Goal: Task Accomplishment & Management: Use online tool/utility

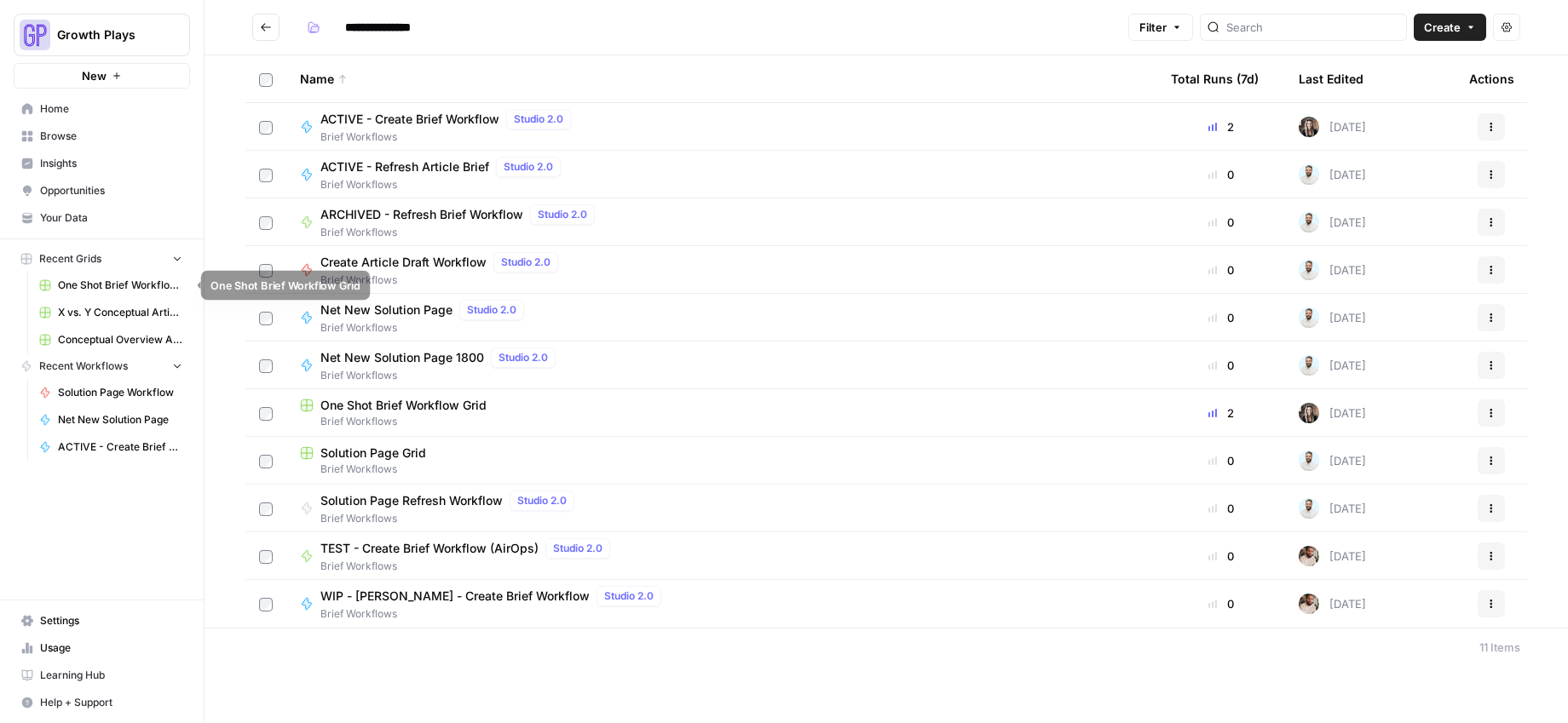
click at [94, 273] on link "One Shot Brief Workflow Grid" at bounding box center [110, 285] width 158 height 27
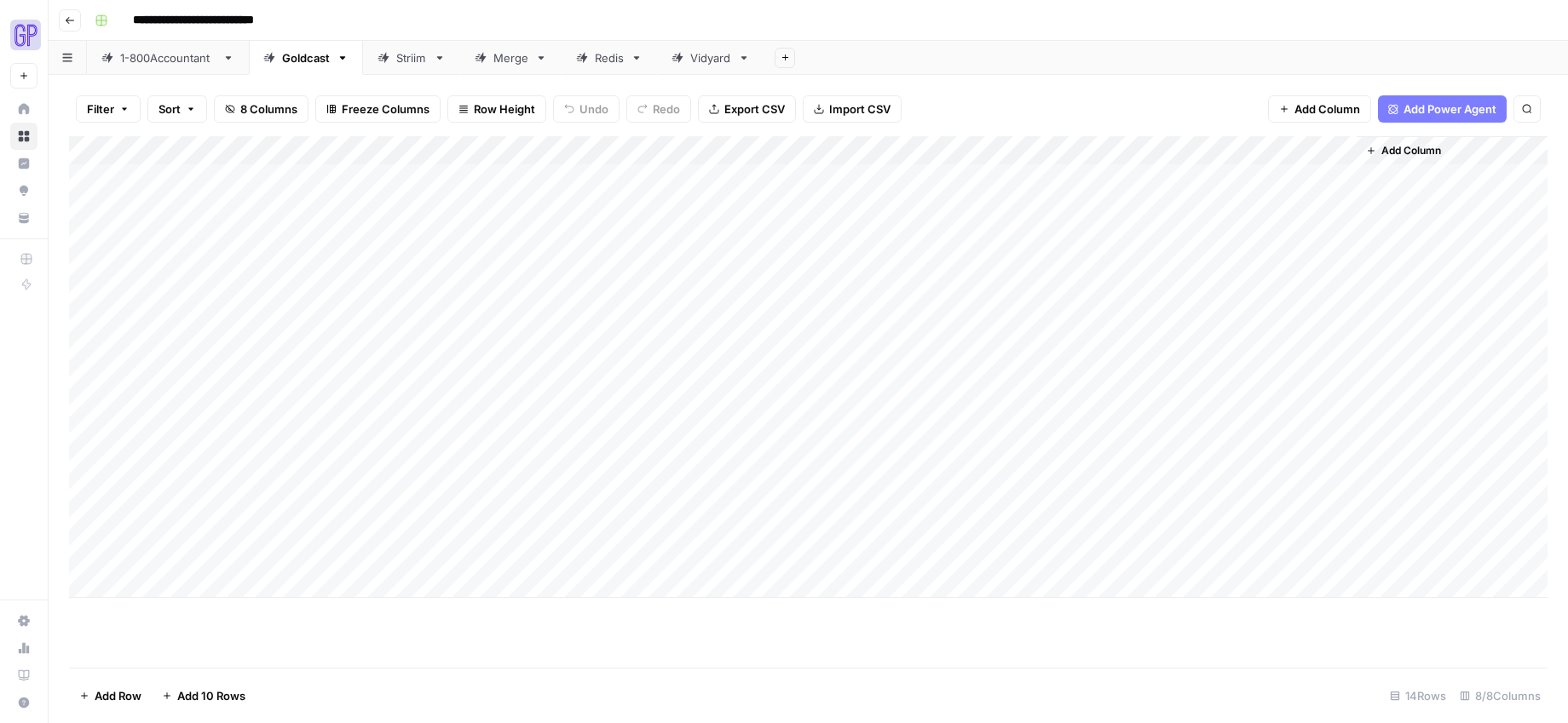
click at [318, 526] on div "Add Column" at bounding box center [808, 367] width 1479 height 461
click at [398, 528] on div "Add Column" at bounding box center [808, 367] width 1479 height 461
click at [411, 638] on div "Add Column" at bounding box center [808, 402] width 1479 height 532
click at [548, 556] on div "Add Column" at bounding box center [808, 367] width 1479 height 461
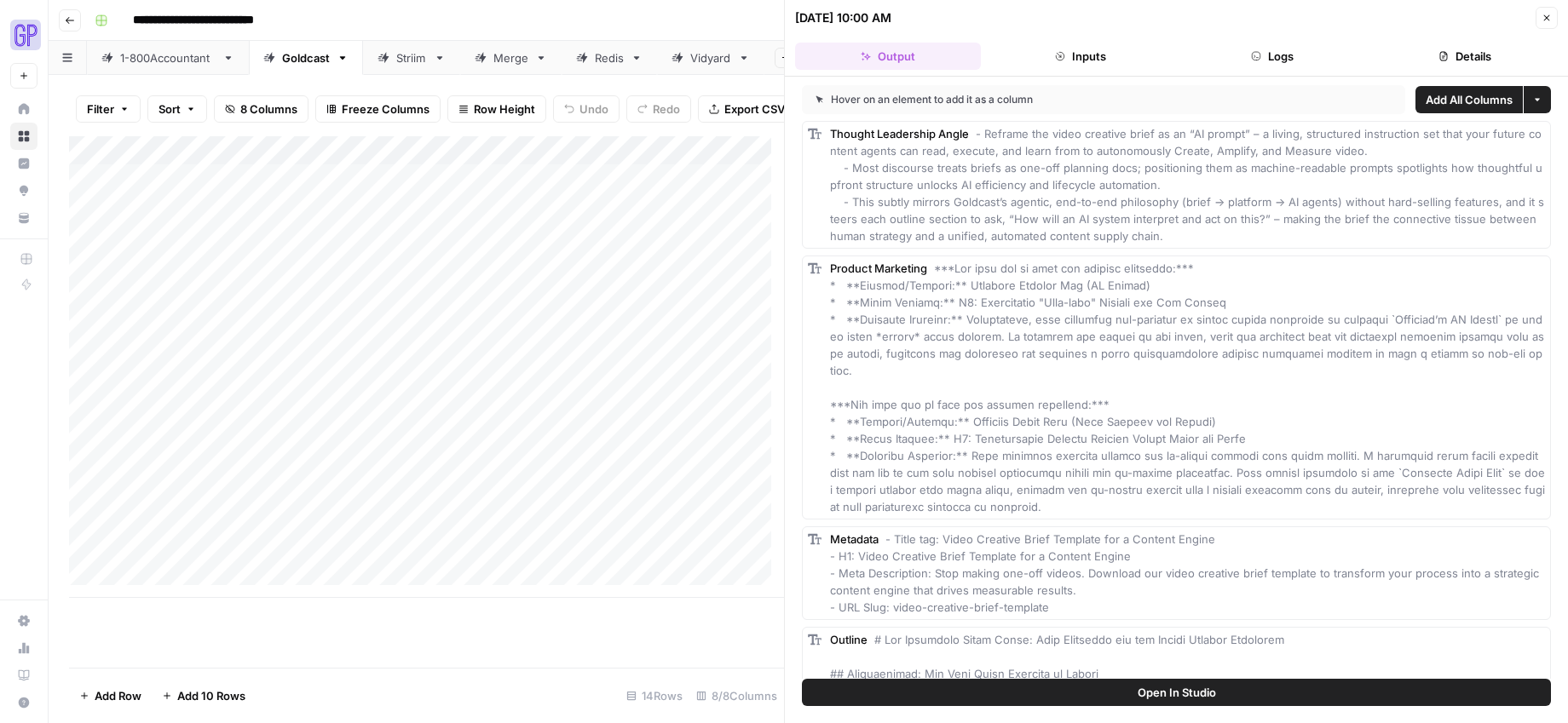
click at [1152, 689] on span "Open In Studio" at bounding box center [1176, 692] width 78 height 17
click at [307, 544] on div "Add Column" at bounding box center [426, 367] width 715 height 461
click at [315, 578] on div "Add Column" at bounding box center [426, 367] width 715 height 461
click at [500, 568] on div "Add Column" at bounding box center [426, 367] width 715 height 461
click at [549, 570] on div "Add Column" at bounding box center [426, 367] width 715 height 461
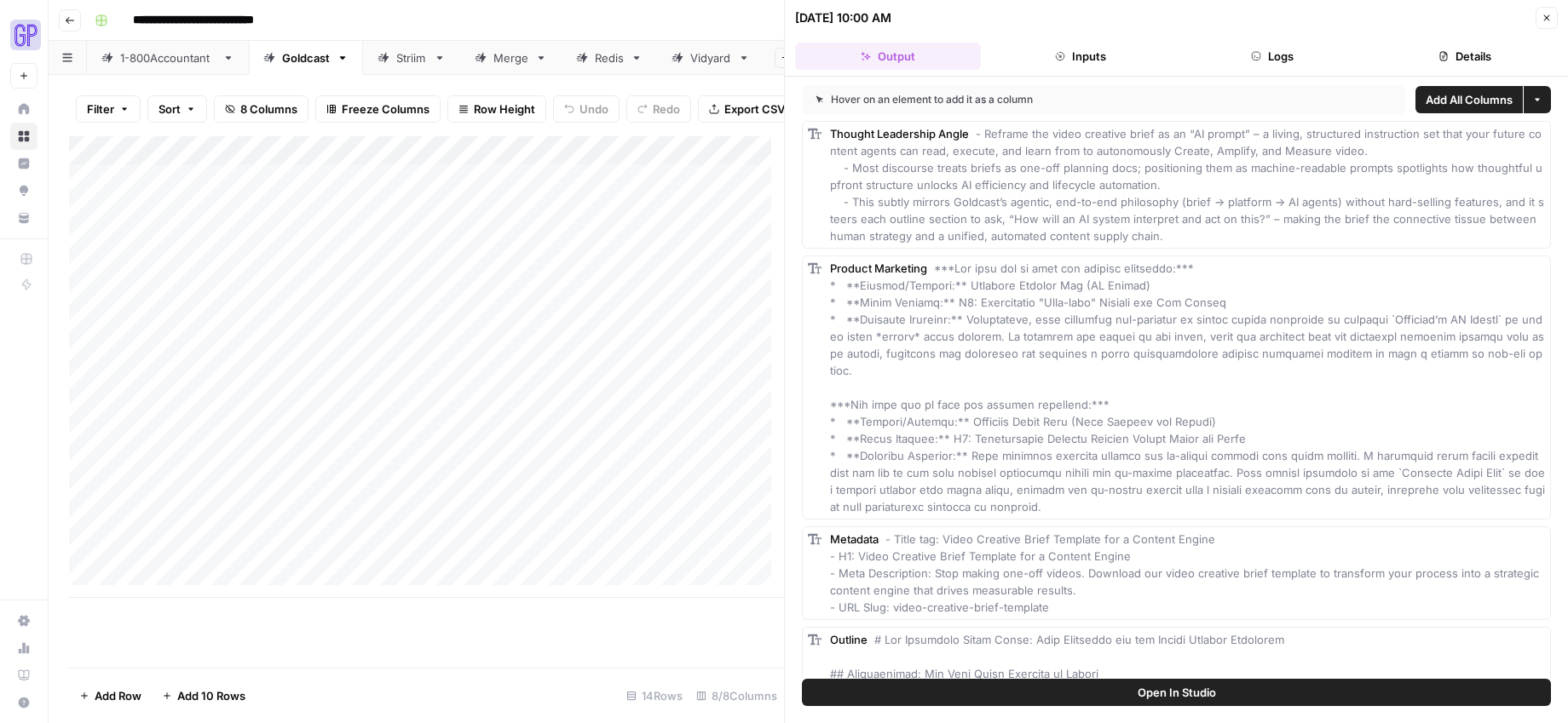
click at [1204, 691] on span "Open In Studio" at bounding box center [1176, 692] width 78 height 17
click at [294, 561] on div "Add Column" at bounding box center [426, 367] width 715 height 461
click at [295, 561] on div "Add Column" at bounding box center [426, 367] width 715 height 461
click at [295, 561] on textarea "**********" at bounding box center [418, 569] width 273 height 24
click at [452, 648] on div "Add Column" at bounding box center [426, 402] width 715 height 532
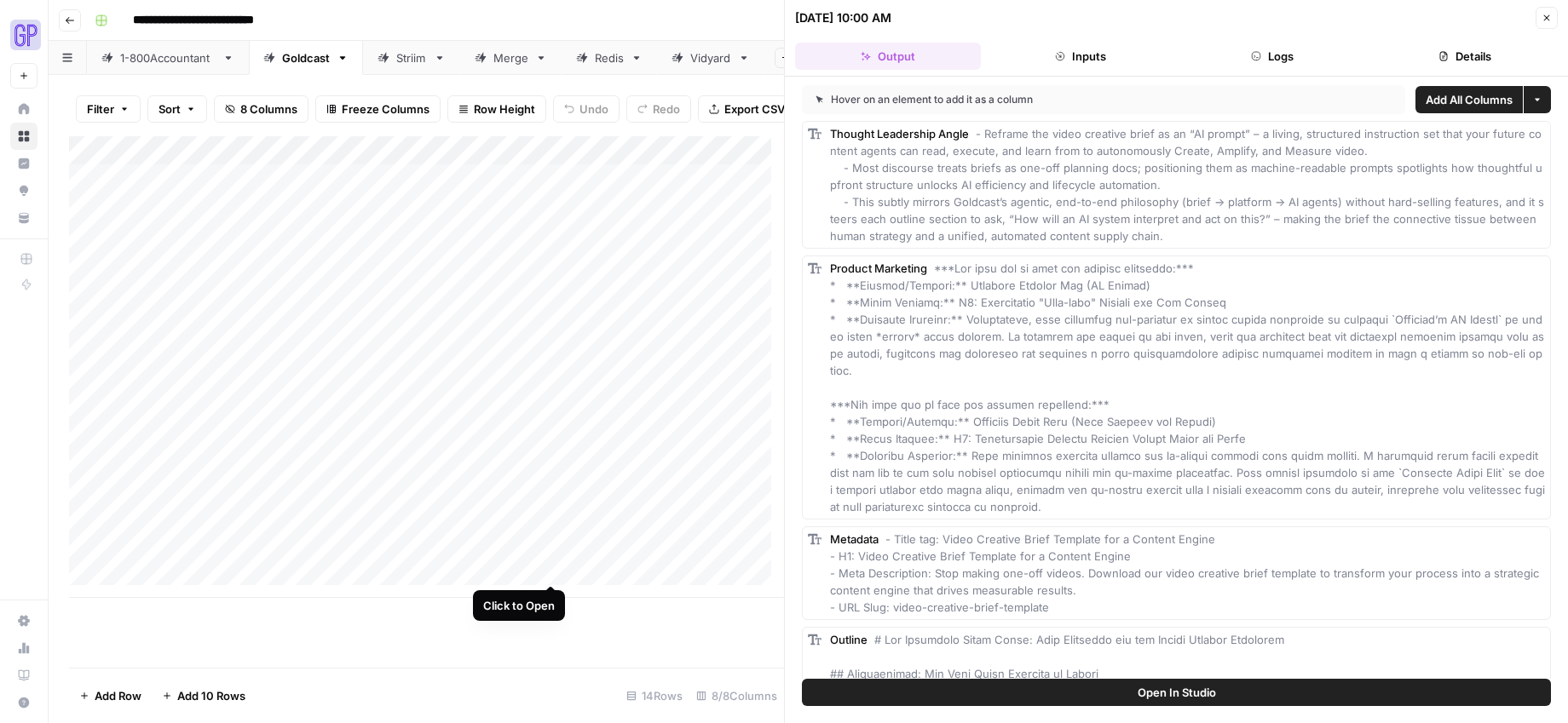
click at [547, 566] on div "Add Column" at bounding box center [426, 367] width 715 height 461
click at [1043, 694] on button "Open In Studio" at bounding box center [1175, 692] width 749 height 27
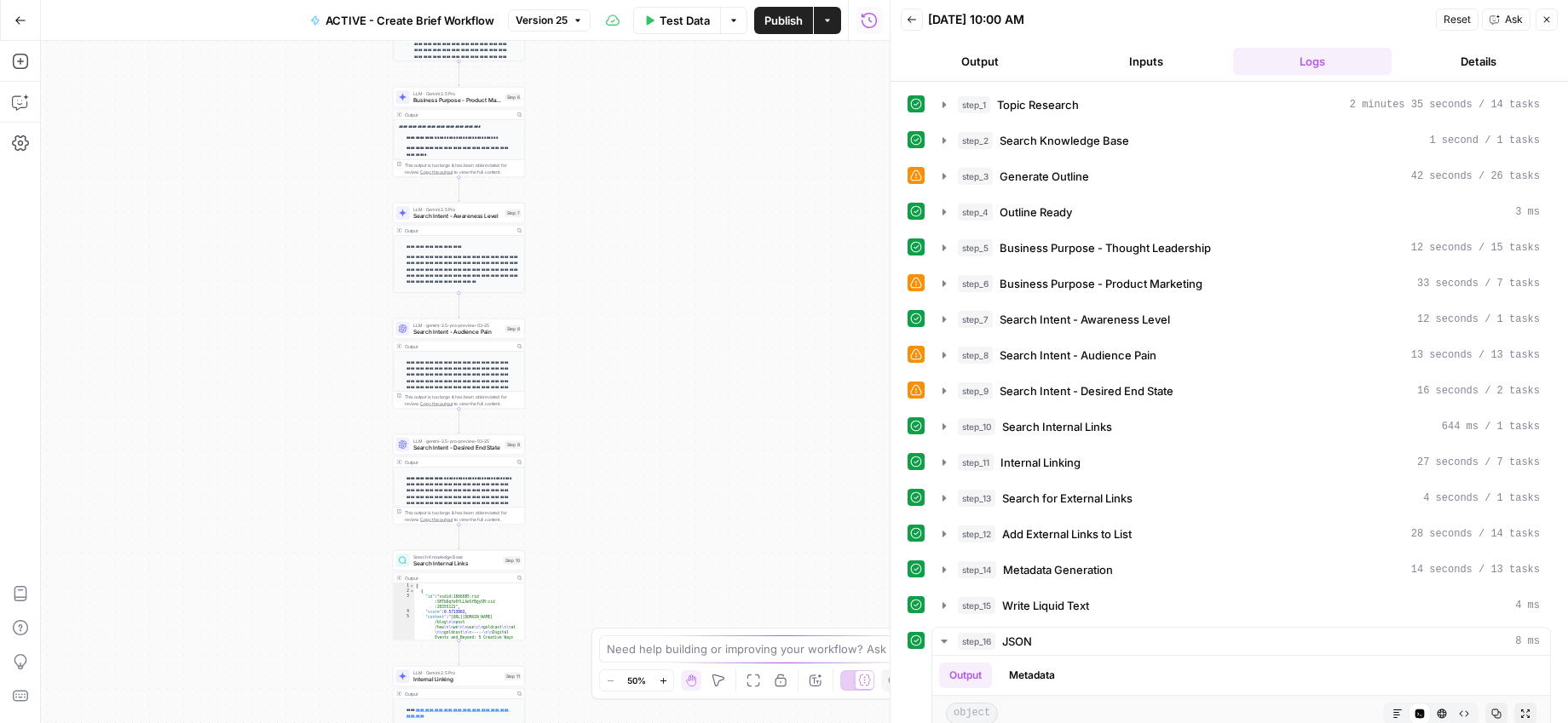
click at [1030, 68] on button "Output" at bounding box center [979, 61] width 159 height 27
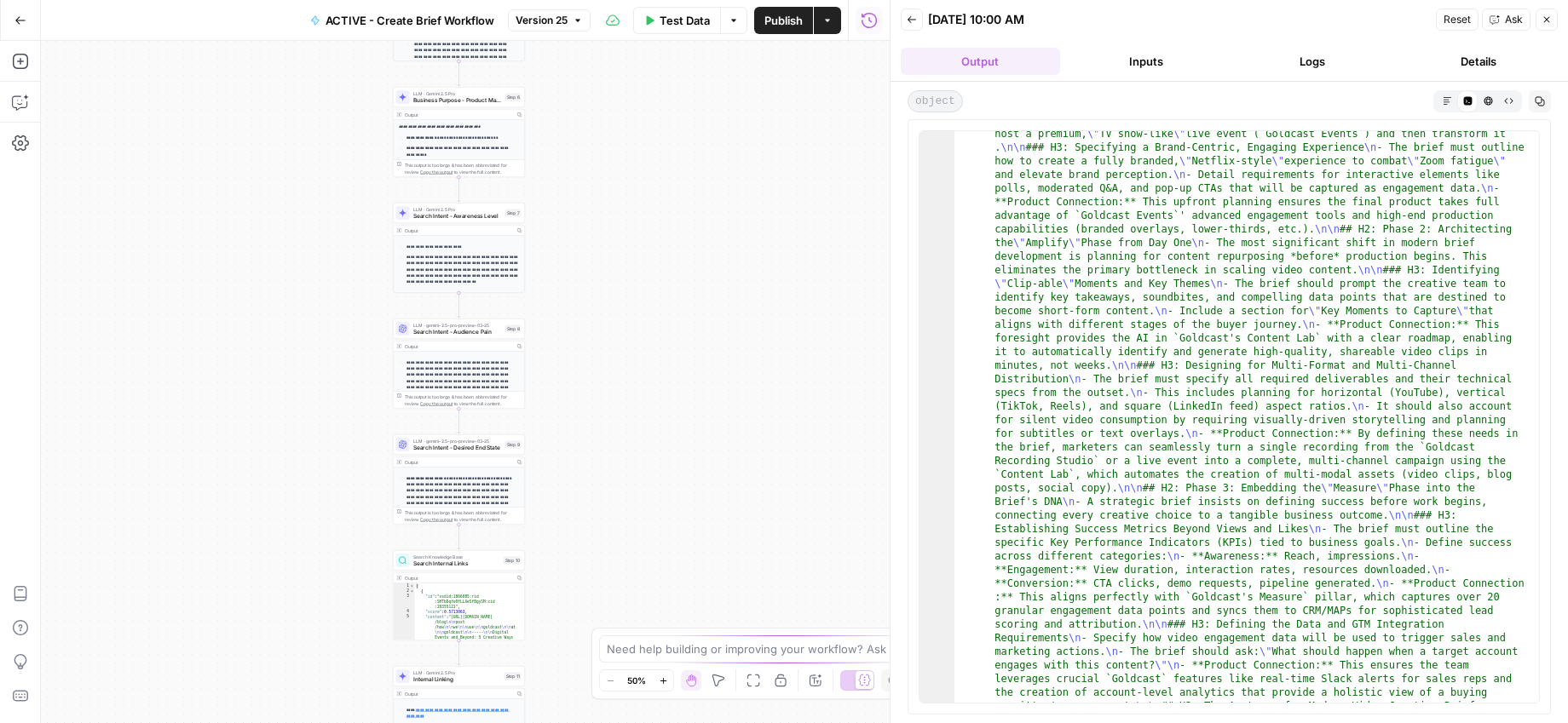
scroll to position [962, 0]
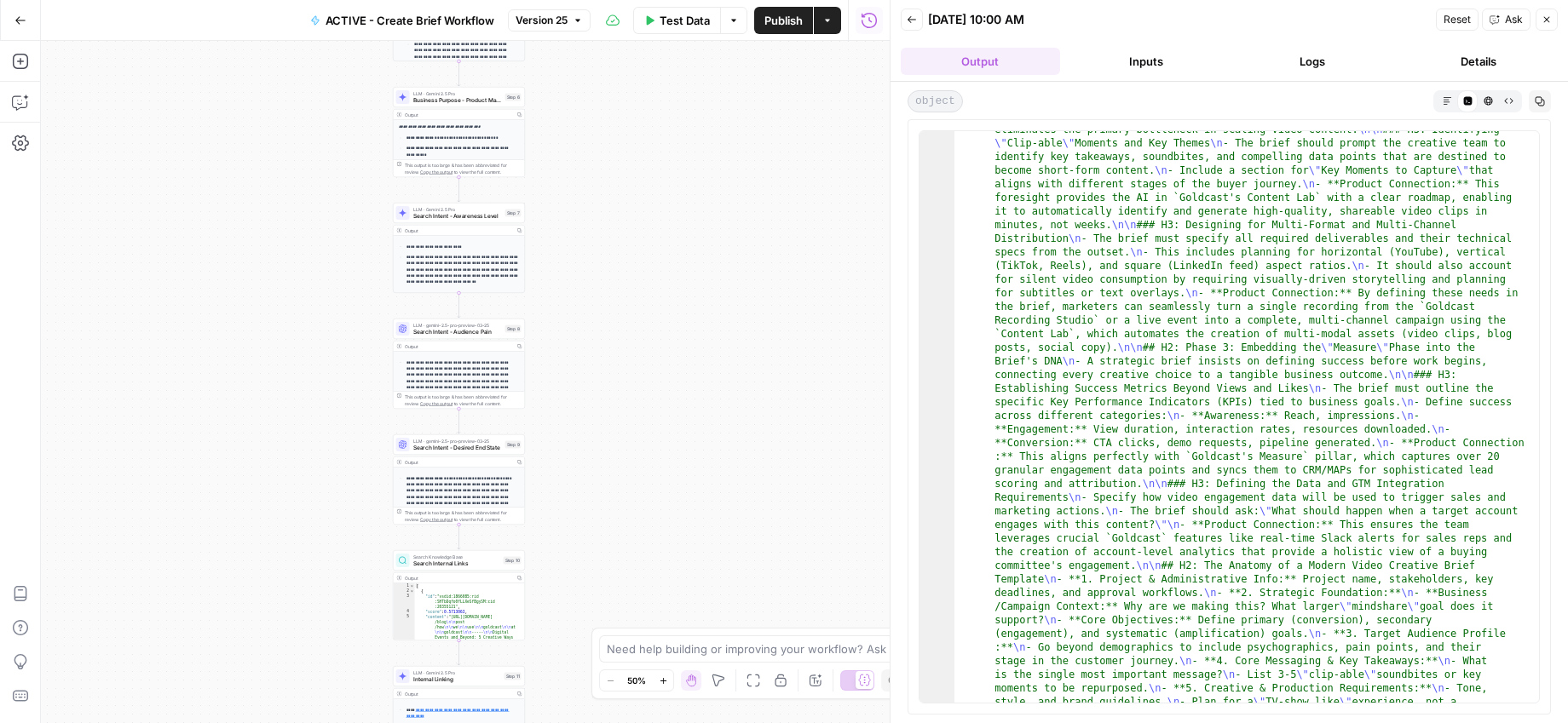
click at [1446, 100] on icon "button" at bounding box center [1447, 101] width 9 height 9
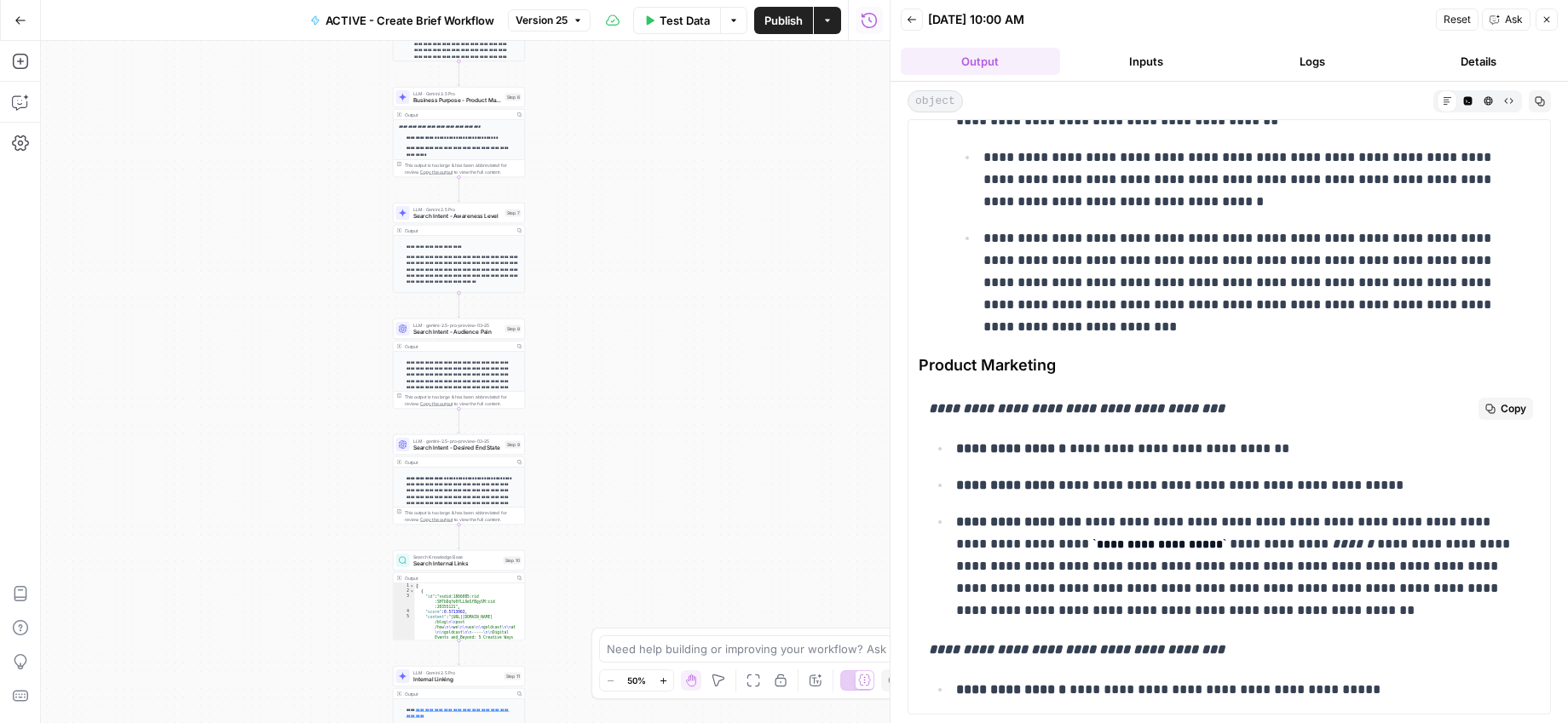
scroll to position [787, 0]
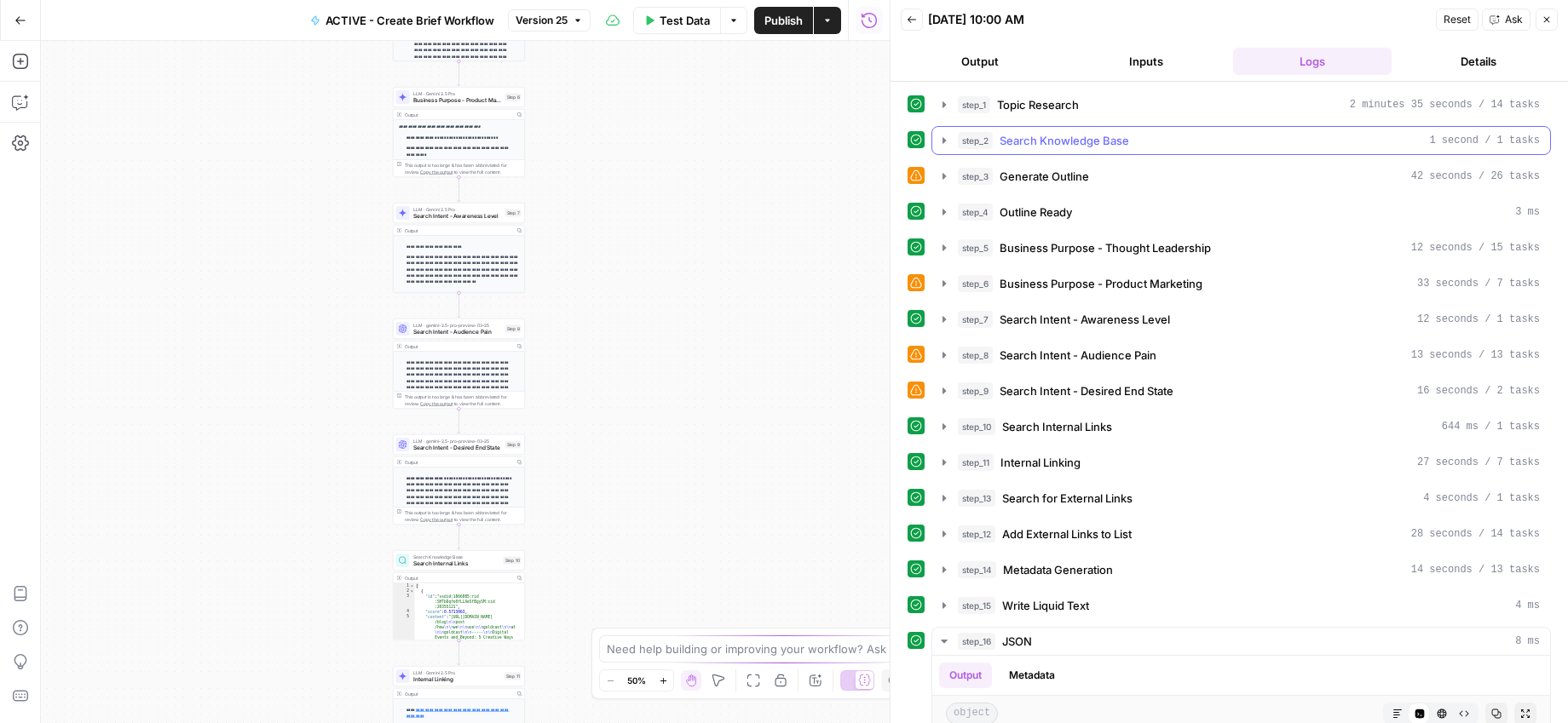
click at [984, 66] on button "Output" at bounding box center [979, 61] width 159 height 27
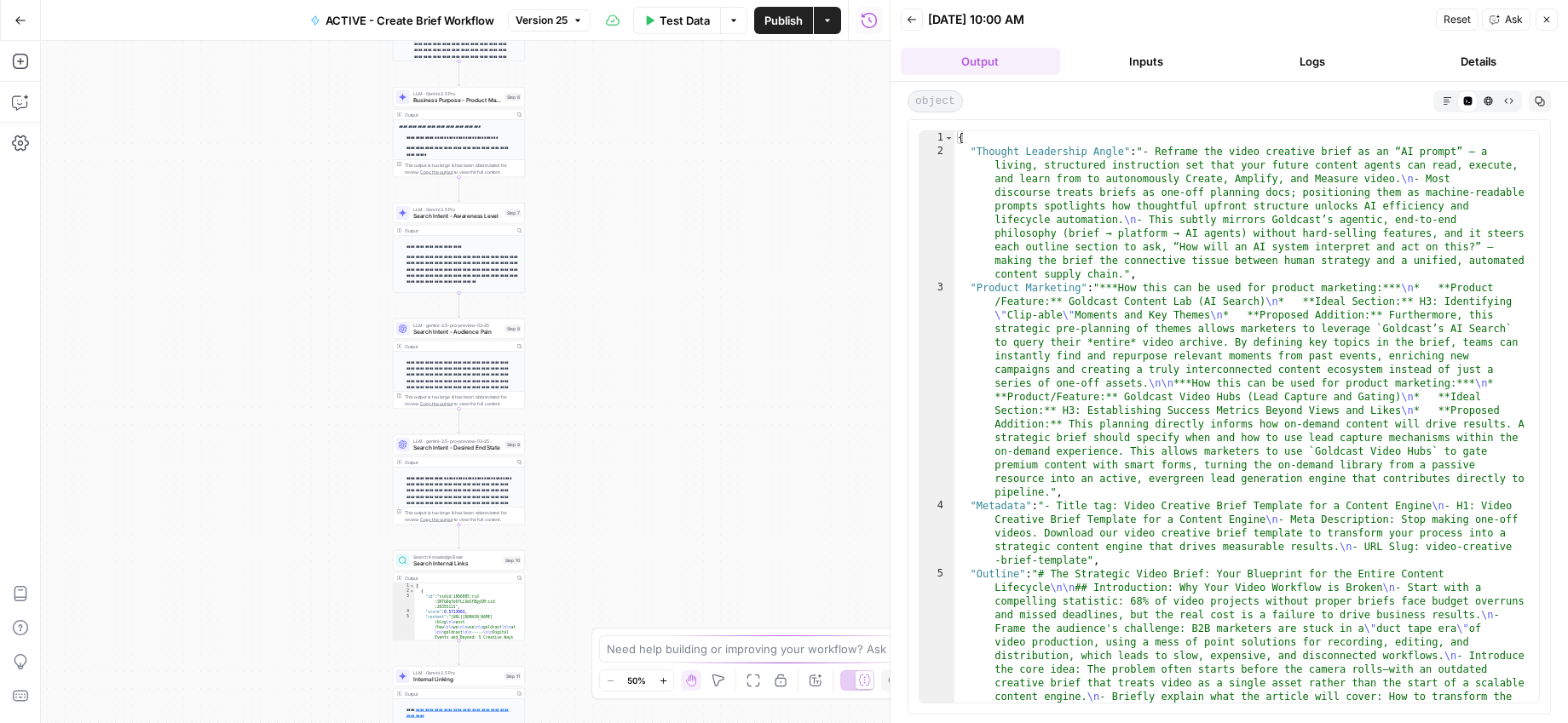
click at [1447, 99] on icon "button" at bounding box center [1447, 100] width 8 height 8
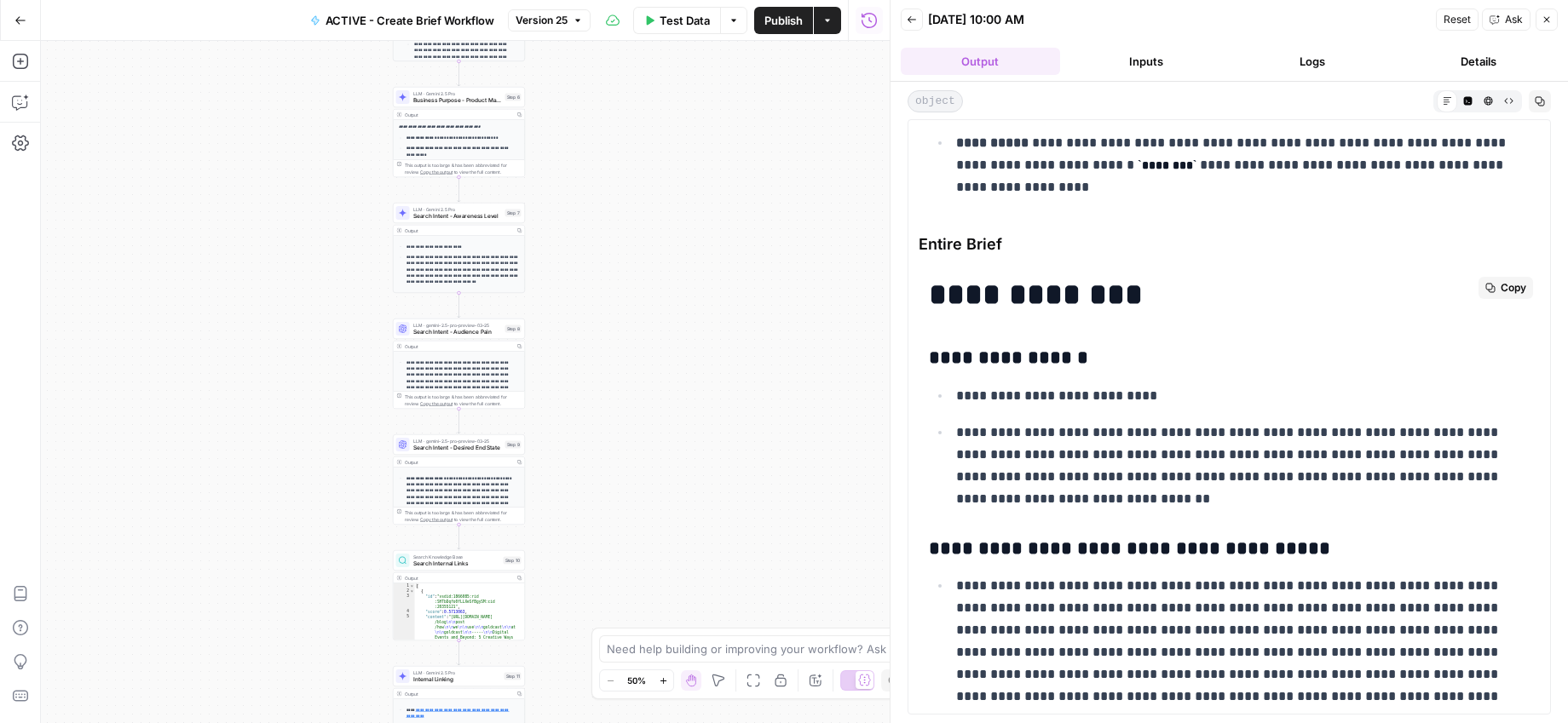
scroll to position [5058, 0]
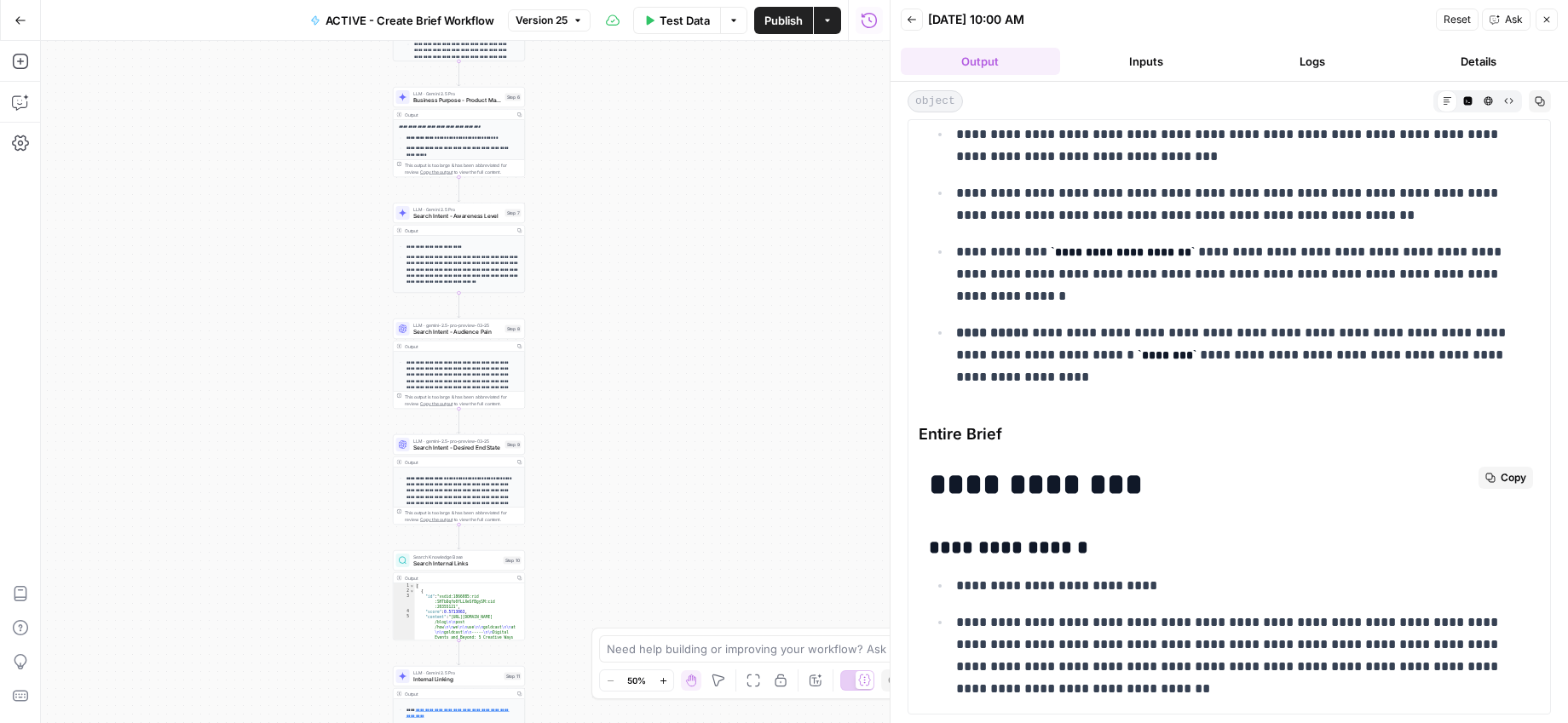
click at [1500, 476] on span "Copy" at bounding box center [1512, 477] width 25 height 15
click at [1483, 476] on button "Copy" at bounding box center [1506, 478] width 55 height 23
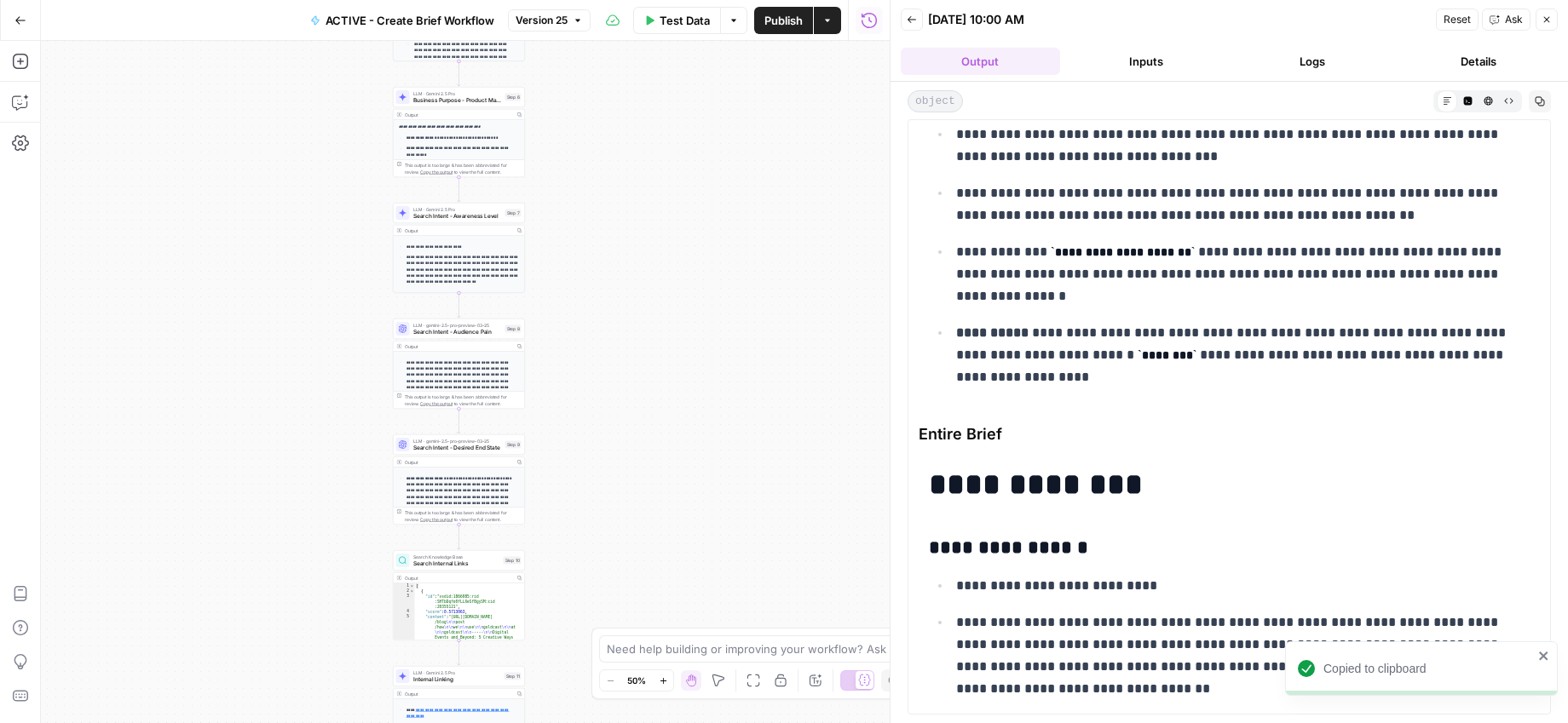
click at [908, 384] on div "**********" at bounding box center [1229, 417] width 643 height 595
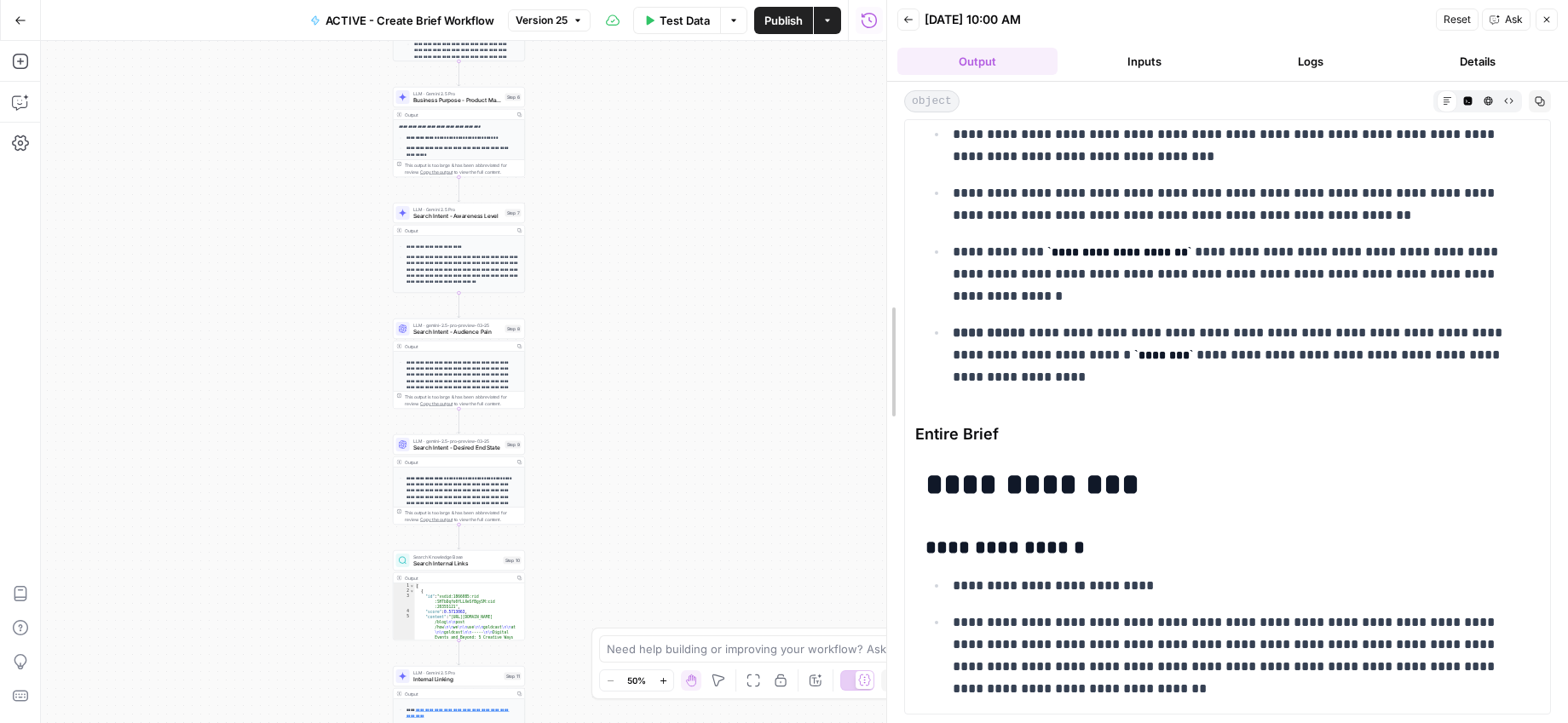
drag, startPoint x: 894, startPoint y: 385, endPoint x: 541, endPoint y: 402, distance: 353.4
click at [527, 388] on body "Copied to clipboard Growth Plays New Home Browse Insights Opportunities Your Da…" at bounding box center [784, 362] width 1568 height 723
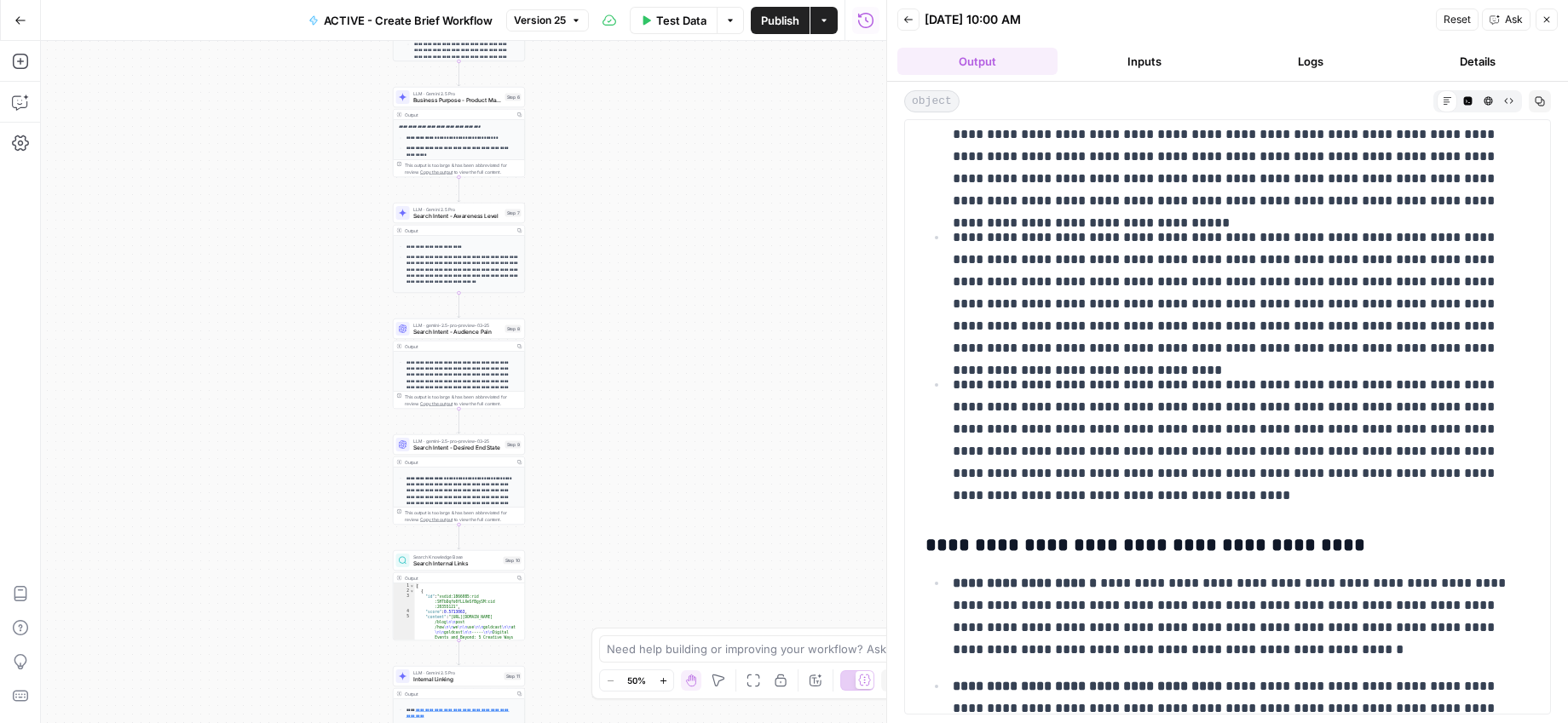
scroll to position [6340, 0]
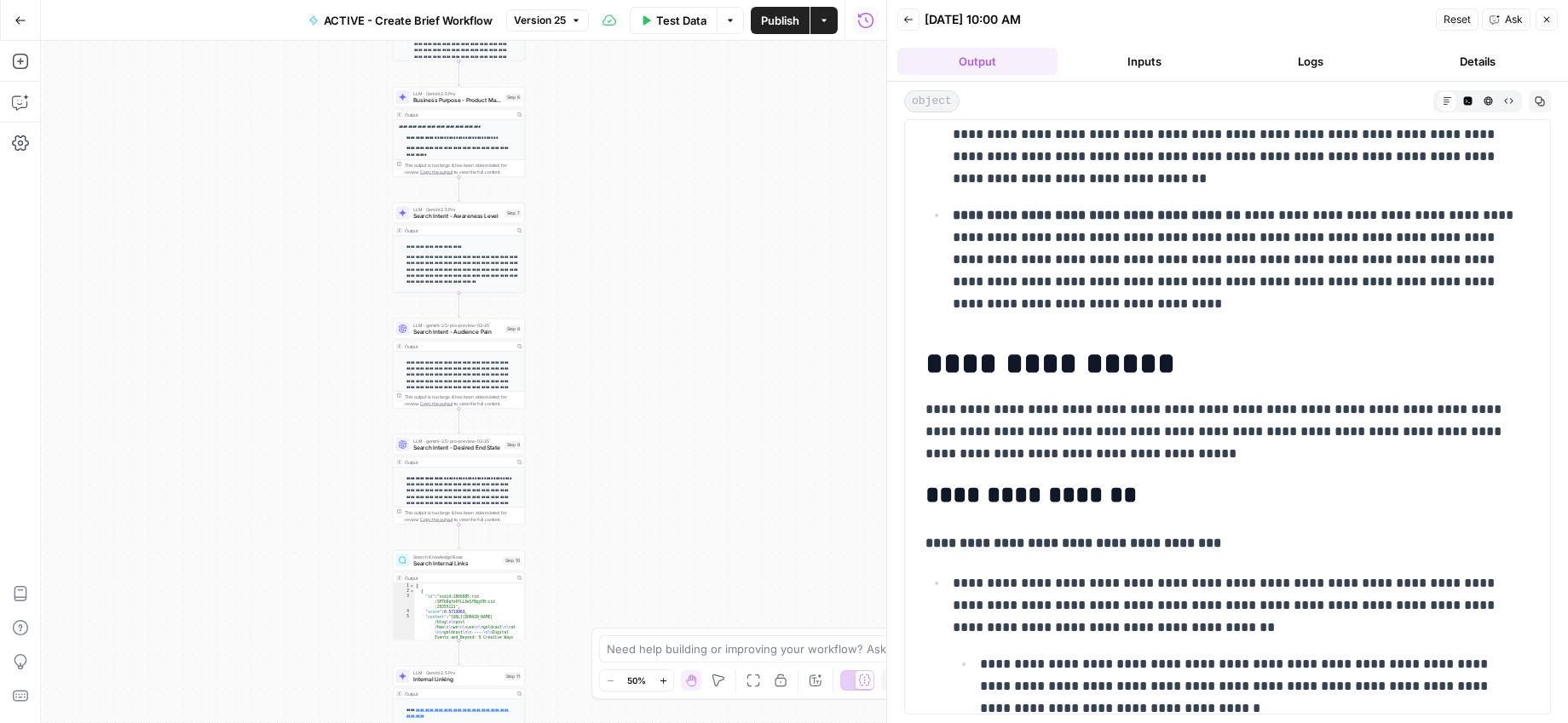
click at [1388, 592] on p "**********" at bounding box center [1234, 605] width 564 height 67
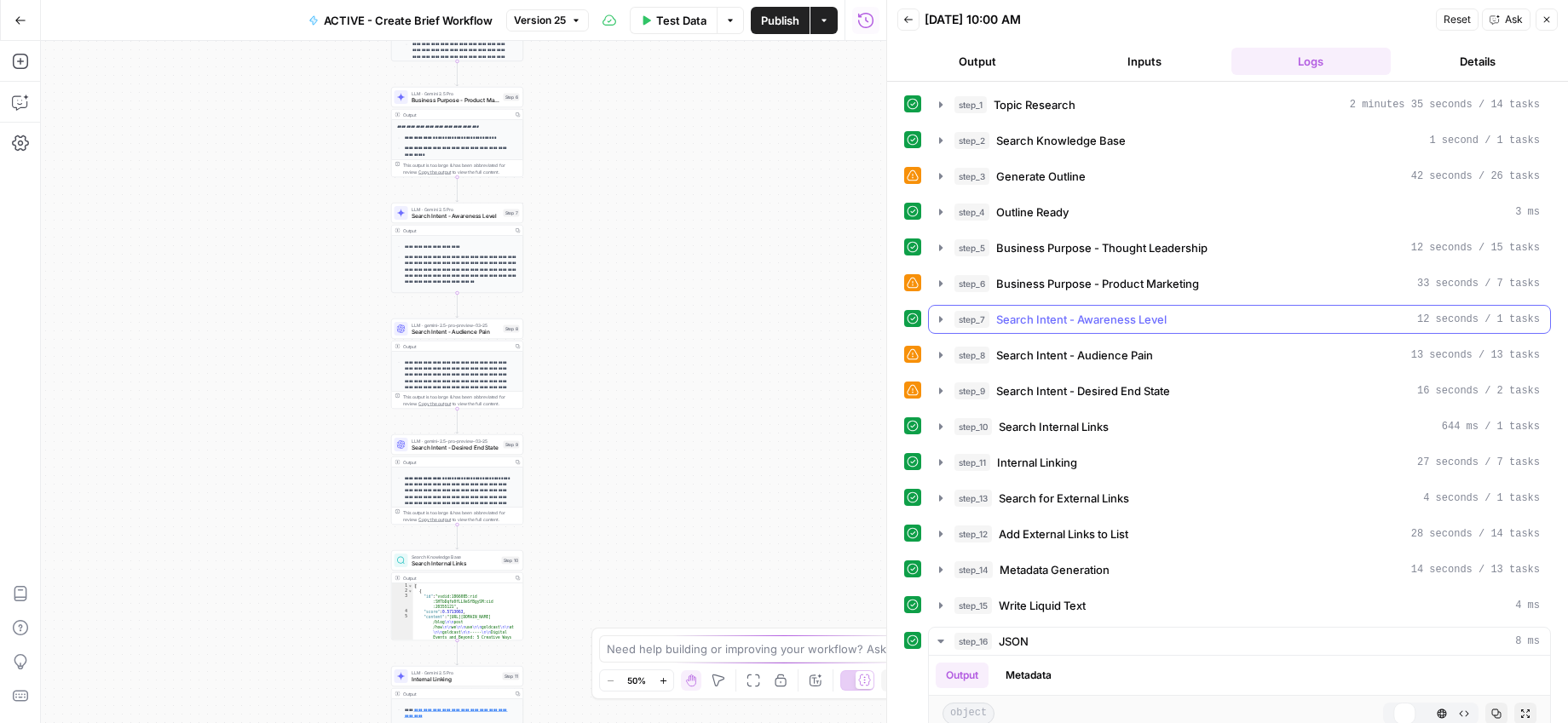
click at [958, 62] on button "Output" at bounding box center [978, 61] width 160 height 27
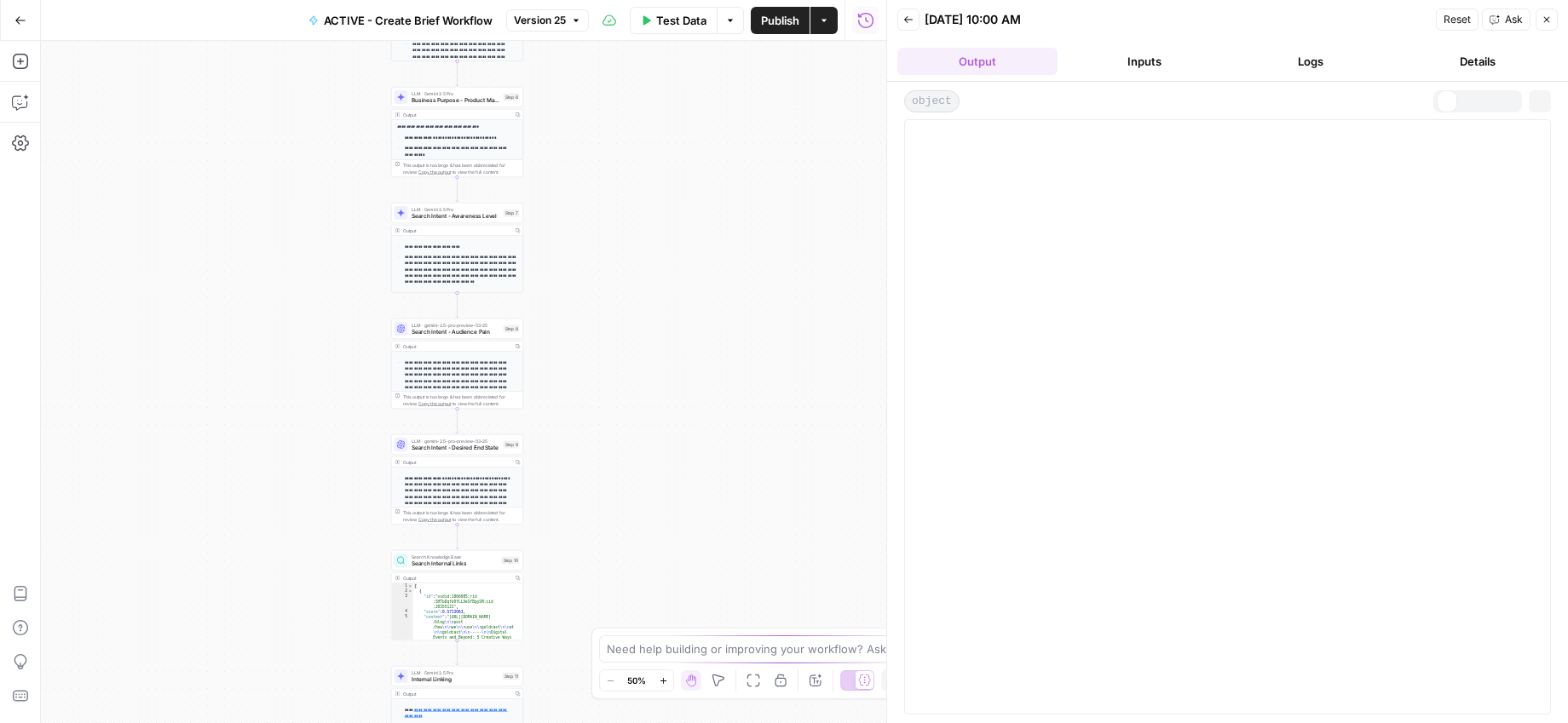
click at [994, 59] on button "Output" at bounding box center [978, 61] width 160 height 27
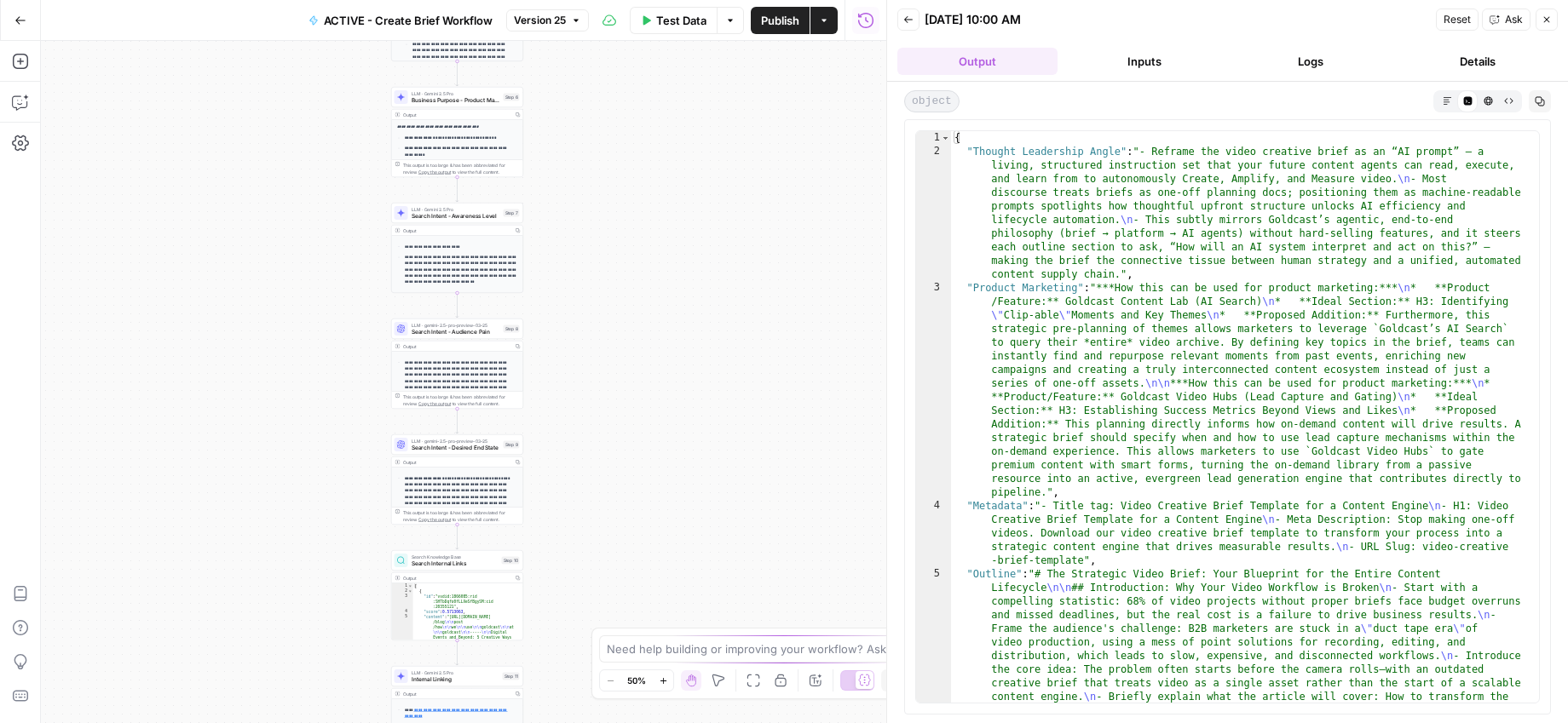
drag, startPoint x: 1449, startPoint y: 101, endPoint x: 1450, endPoint y: 112, distance: 11.0
click at [1449, 101] on icon "button" at bounding box center [1447, 101] width 9 height 9
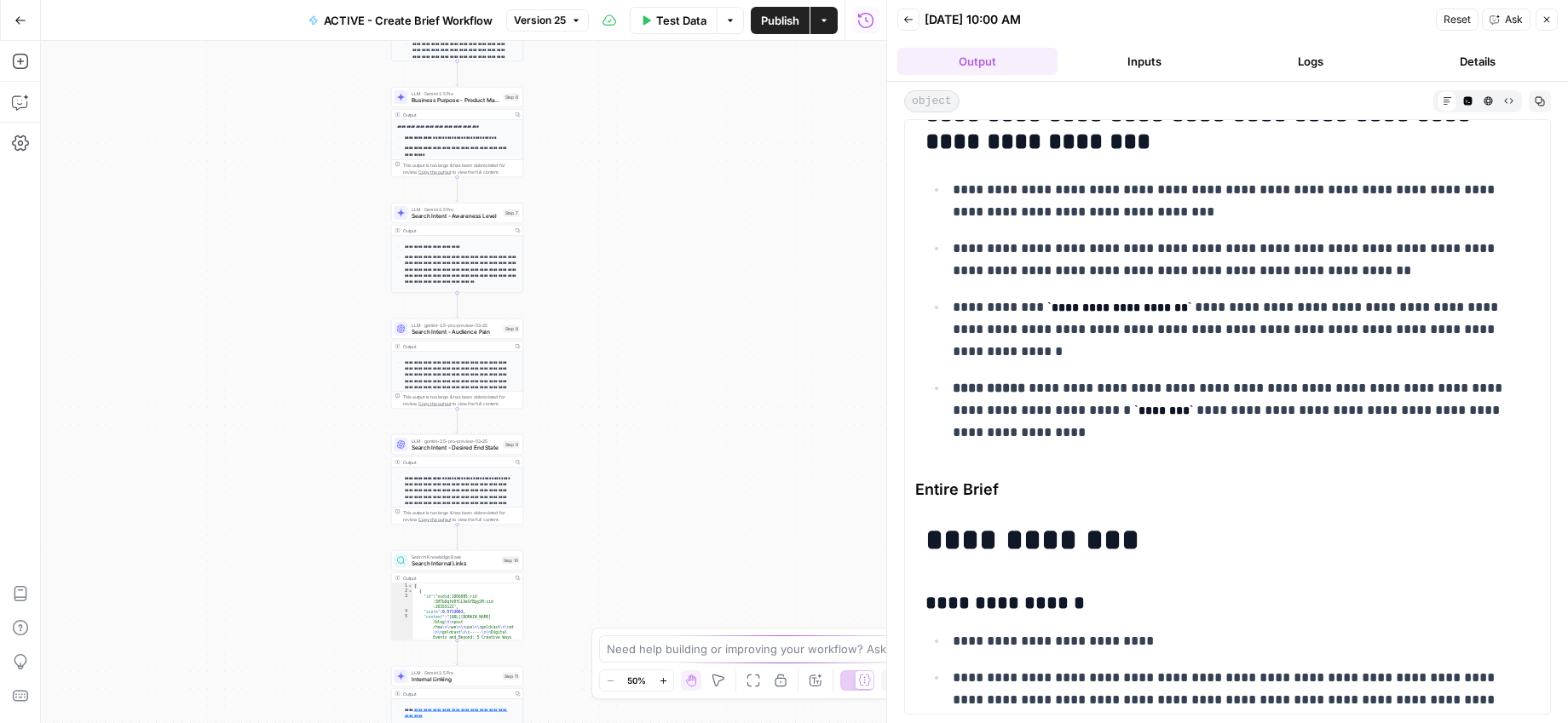
scroll to position [5309, 0]
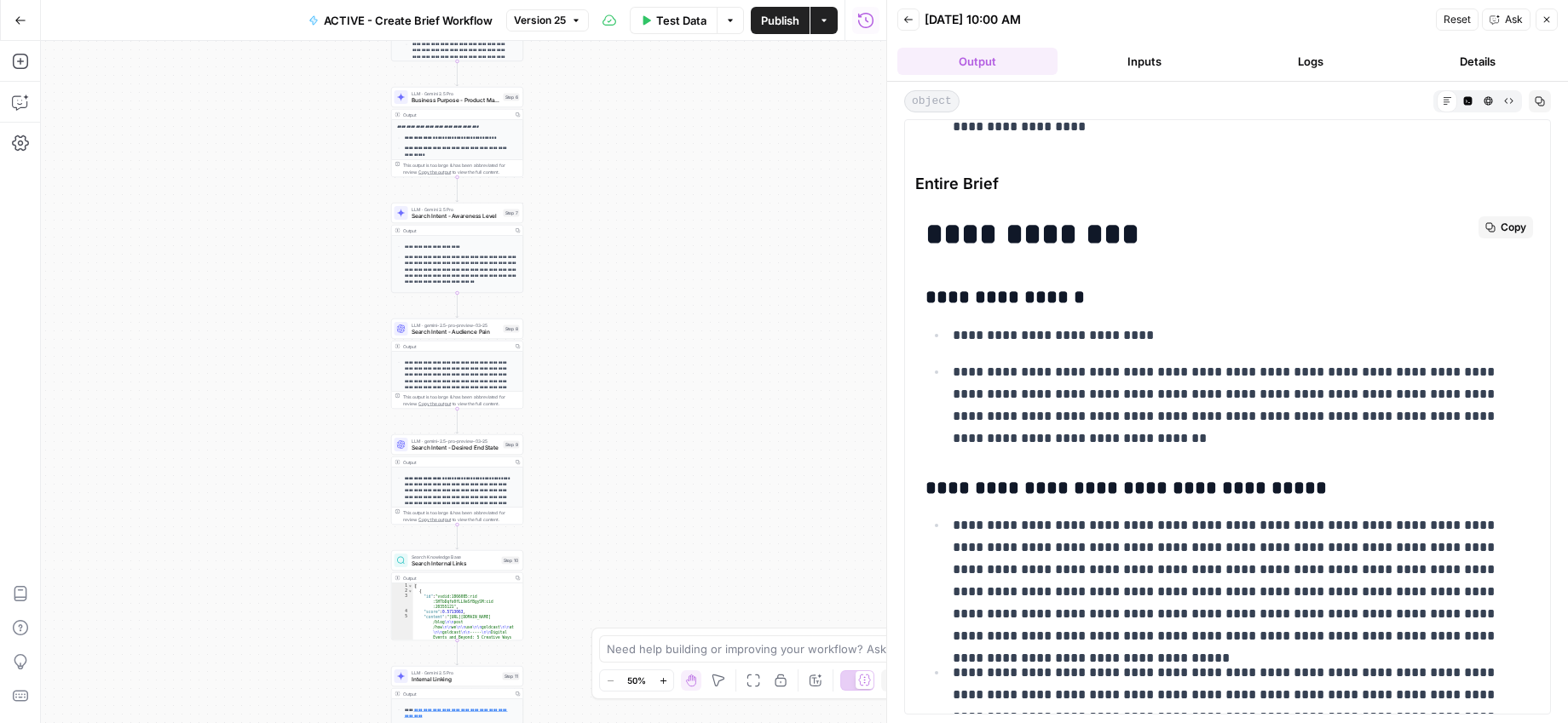
click at [1500, 228] on span "Copy" at bounding box center [1512, 227] width 25 height 15
